Goal: Information Seeking & Learning: Check status

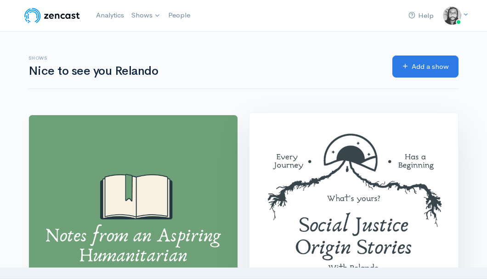
click at [352, 154] on img at bounding box center [353, 217] width 208 height 208
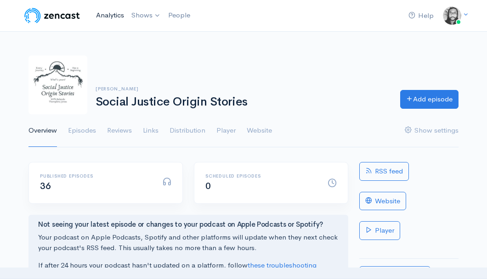
click at [115, 18] on link "Analytics" at bounding box center [109, 16] width 35 height 20
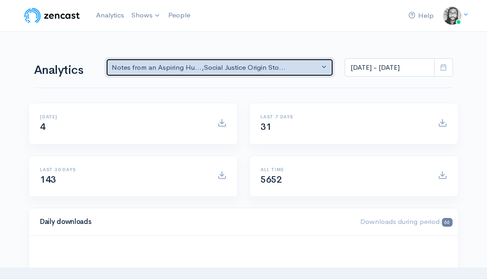
click at [238, 68] on div "Notes from an Aspiring Hu... , Social Justice Origin Sto..." at bounding box center [215, 67] width 207 height 11
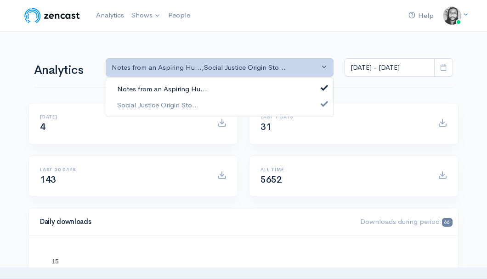
click at [237, 87] on link "Notes from an Aspiring Hu..." at bounding box center [219, 89] width 227 height 16
select select "14701"
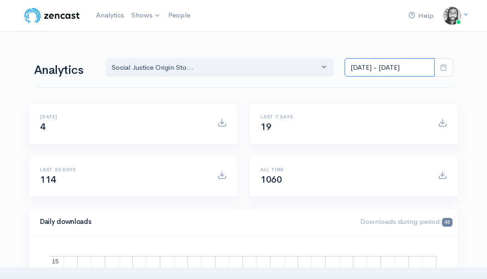
click at [385, 66] on input "[DATE] - [DATE]" at bounding box center [389, 67] width 90 height 19
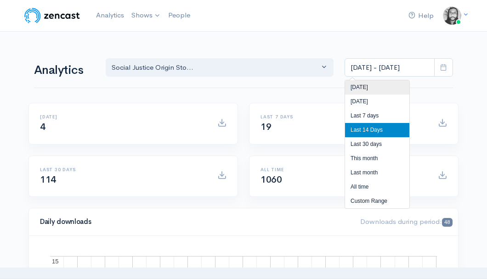
click at [377, 84] on li "[DATE]" at bounding box center [377, 87] width 64 height 14
type input "[DATE] - [DATE]"
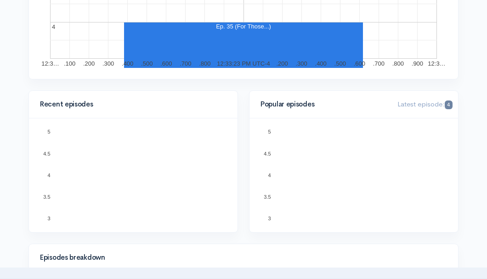
scroll to position [333, 0]
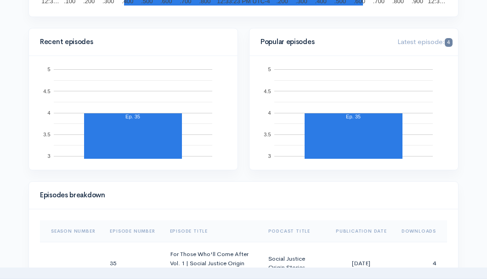
click at [470, 101] on div "Help Notifications View all Your profile Team settings Default team Current Log…" at bounding box center [243, 235] width 487 height 1136
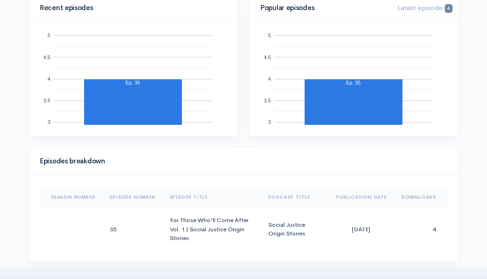
click at [470, 101] on div "Help Notifications View all Your profile Team settings Default team Current Log…" at bounding box center [243, 201] width 487 height 1136
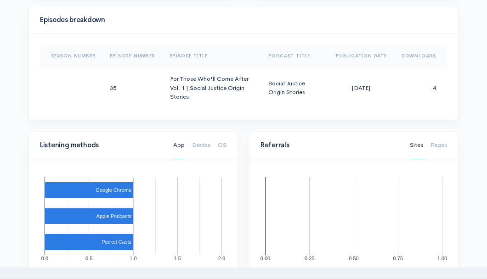
scroll to position [532, 0]
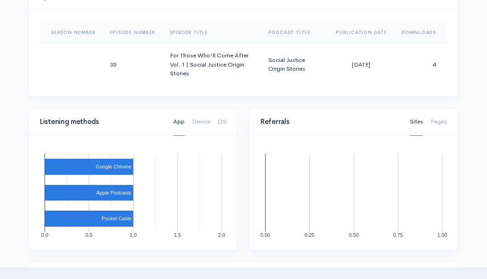
click at [470, 101] on div "Help Notifications View all Your profile Team settings Default team Current Log…" at bounding box center [243, 36] width 487 height 1136
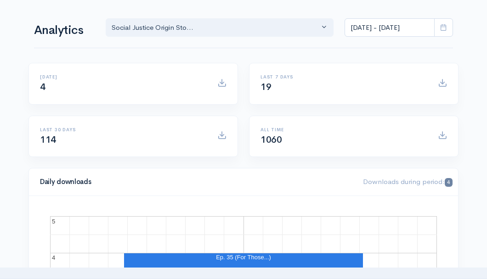
scroll to position [0, 0]
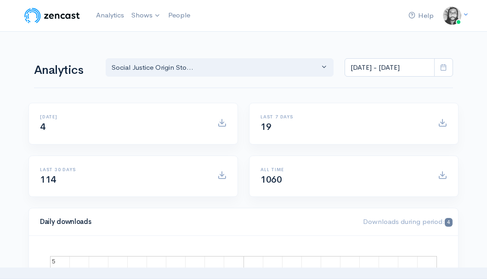
click at [73, 17] on img at bounding box center [52, 15] width 58 height 18
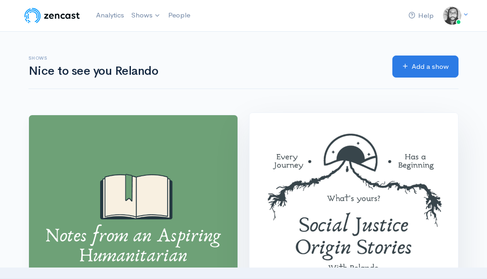
click at [326, 170] on img at bounding box center [353, 217] width 208 height 208
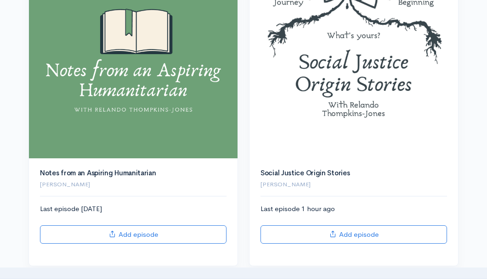
scroll to position [120, 0]
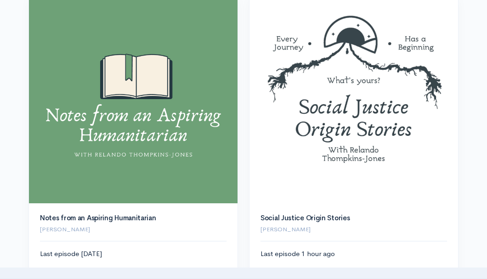
click at [6, 67] on div "Help Notifications View all Your profile Team settings Default team Current Log…" at bounding box center [243, 115] width 487 height 470
click at [246, 70] on div "Social Justice Origin Stories [PERSON_NAME] Last episode 1 hour ago Add episode" at bounding box center [353, 152] width 220 height 317
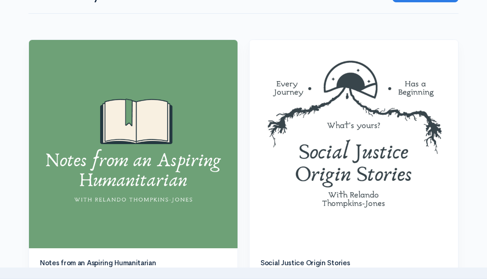
scroll to position [171, 0]
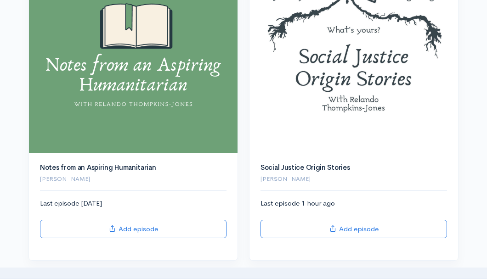
click at [246, 70] on div "Social Justice Origin Stories [PERSON_NAME] Last episode 1 hour ago Add episode" at bounding box center [353, 102] width 220 height 317
click at [243, 70] on div "Social Justice Origin Stories [PERSON_NAME] Last episode 1 hour ago Add episode" at bounding box center [353, 102] width 220 height 317
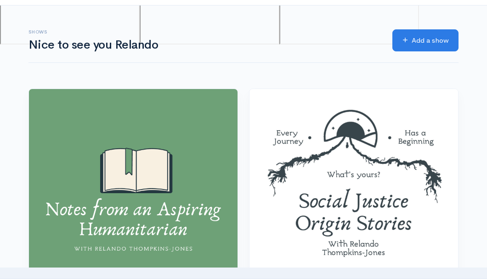
scroll to position [0, 0]
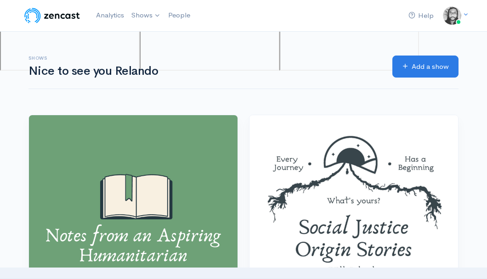
click at [241, 67] on h1 "Nice to see you Relando" at bounding box center [204, 71] width 353 height 13
click at [346, 71] on h1 "Nice to see you Relando" at bounding box center [204, 71] width 353 height 13
click at [344, 61] on div "Shows Nice to see you Relando" at bounding box center [205, 67] width 364 height 22
